Goal: Task Accomplishment & Management: Complete application form

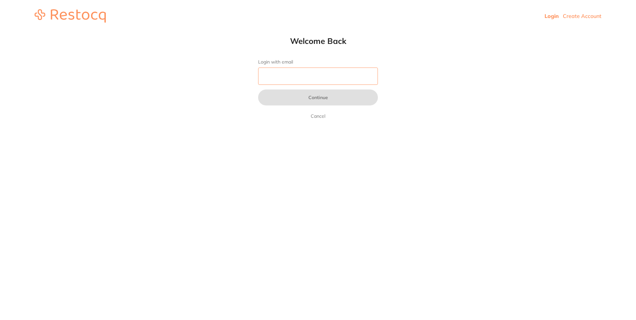
drag, startPoint x: 266, startPoint y: 78, endPoint x: 277, endPoint y: 78, distance: 11.0
click at [266, 77] on input "Login with email" at bounding box center [318, 75] width 120 height 17
type input "manager.wagga@experteeth.com.au"
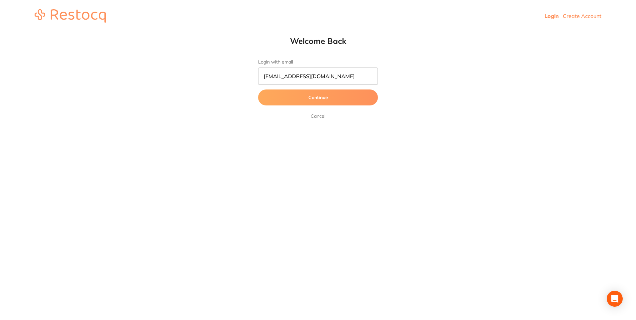
click at [302, 97] on button "Continue" at bounding box center [318, 97] width 120 height 16
